Goal: Task Accomplishment & Management: Manage account settings

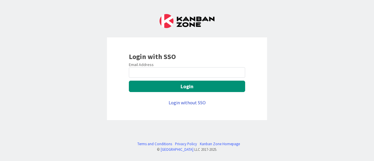
click at [191, 100] on link "Login without SSO" at bounding box center [187, 103] width 37 height 6
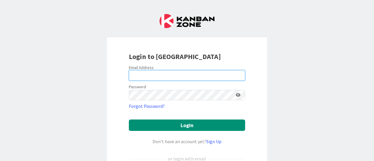
click at [197, 72] on input "email" at bounding box center [187, 75] width 116 height 11
type input "jennifer.williams@knoxschools.org"
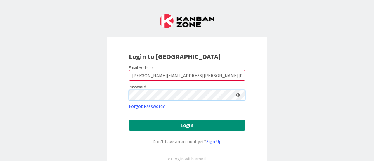
click at [129, 120] on button "Login" at bounding box center [187, 125] width 116 height 11
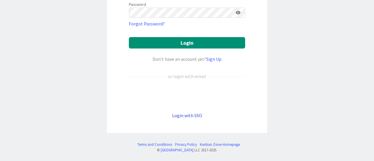
click at [181, 116] on link "Login with SSO" at bounding box center [187, 116] width 30 height 6
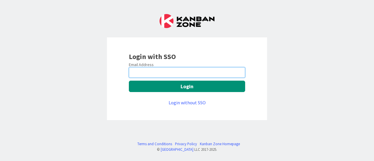
click at [159, 75] on input "email" at bounding box center [187, 72] width 116 height 11
type input "jennifer.williams@knoxschools.org"
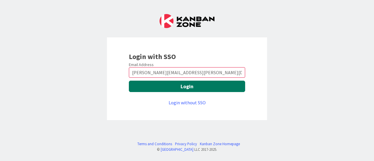
click at [167, 88] on button "Login" at bounding box center [187, 86] width 116 height 11
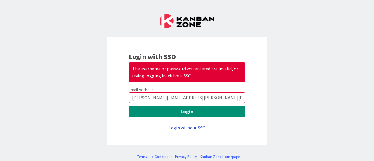
click at [189, 128] on link "Login without SSO" at bounding box center [187, 128] width 37 height 6
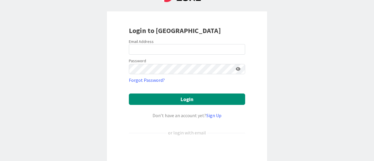
scroll to position [26, 0]
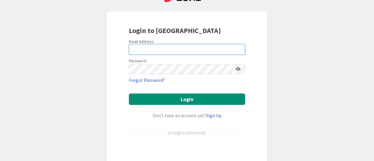
click at [158, 47] on input "email" at bounding box center [187, 49] width 116 height 11
type input "jenwms70s@gmail.com"
click at [166, 51] on input "jenwms70s@gmail.com" at bounding box center [187, 49] width 116 height 11
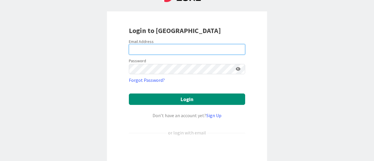
click at [166, 51] on input "email" at bounding box center [187, 49] width 116 height 11
type input "jennifer.williams@knoxschools.org"
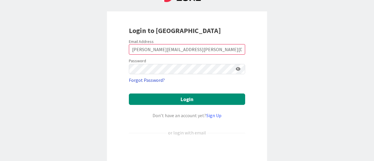
click at [153, 79] on link "Forgot Password?" at bounding box center [147, 80] width 36 height 7
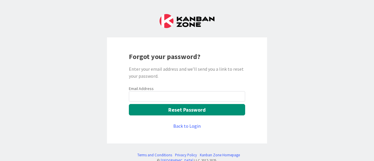
click at [166, 94] on input "email" at bounding box center [187, 96] width 116 height 11
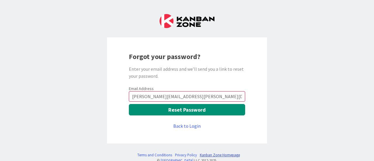
type input "jennifer.williams@knoxschools.org"
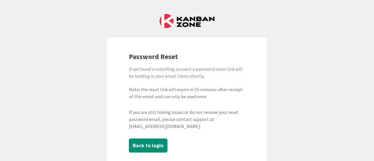
scroll to position [29, 0]
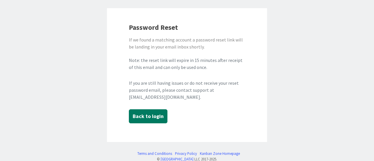
click at [149, 114] on button "Back to login" at bounding box center [148, 116] width 39 height 14
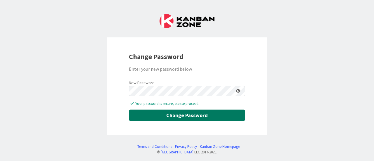
click at [182, 116] on button "Change Password" at bounding box center [187, 115] width 116 height 11
